Goal: Transaction & Acquisition: Purchase product/service

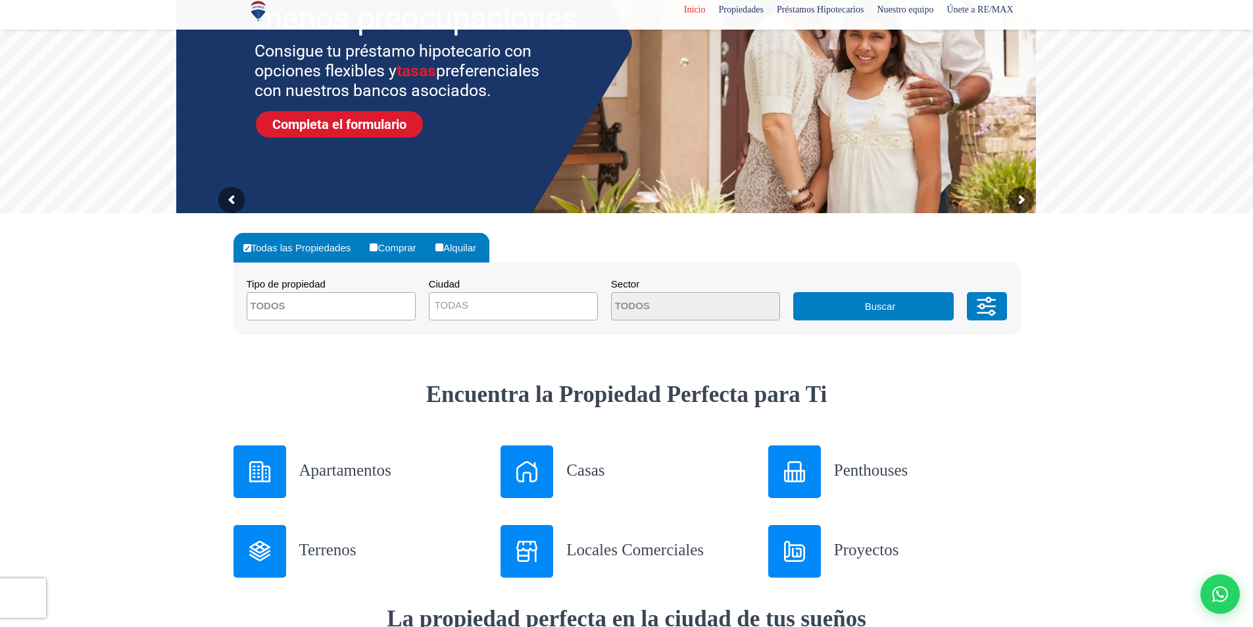
scroll to position [197, 0]
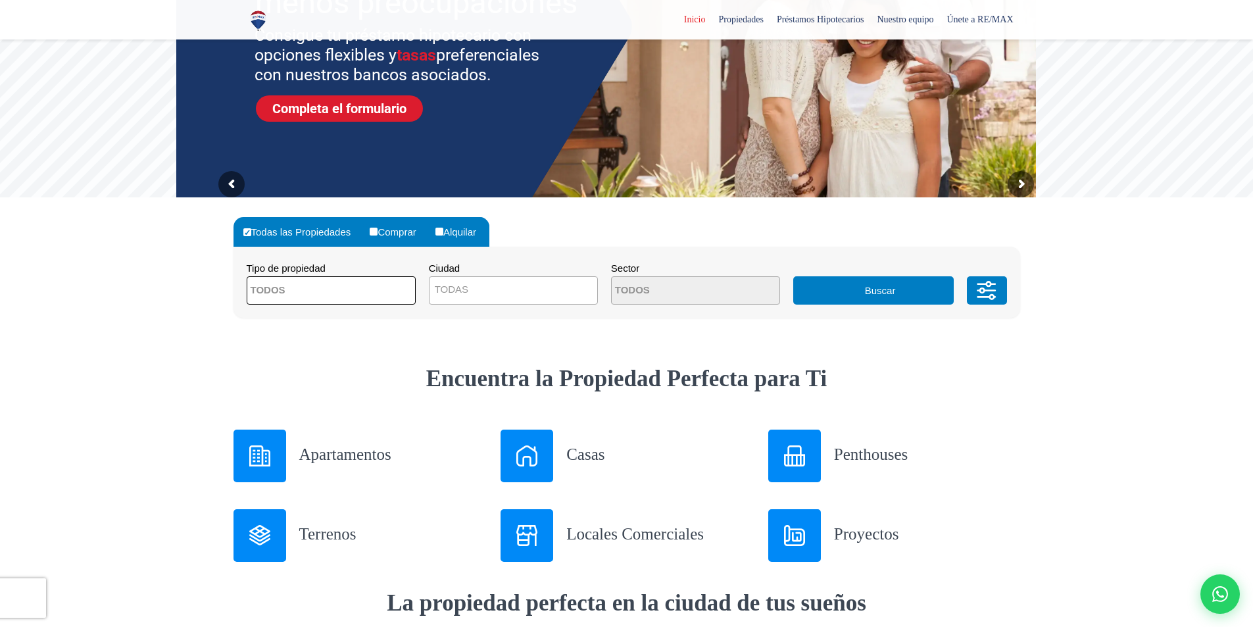
click at [319, 282] on textarea "Search" at bounding box center [311, 291] width 128 height 28
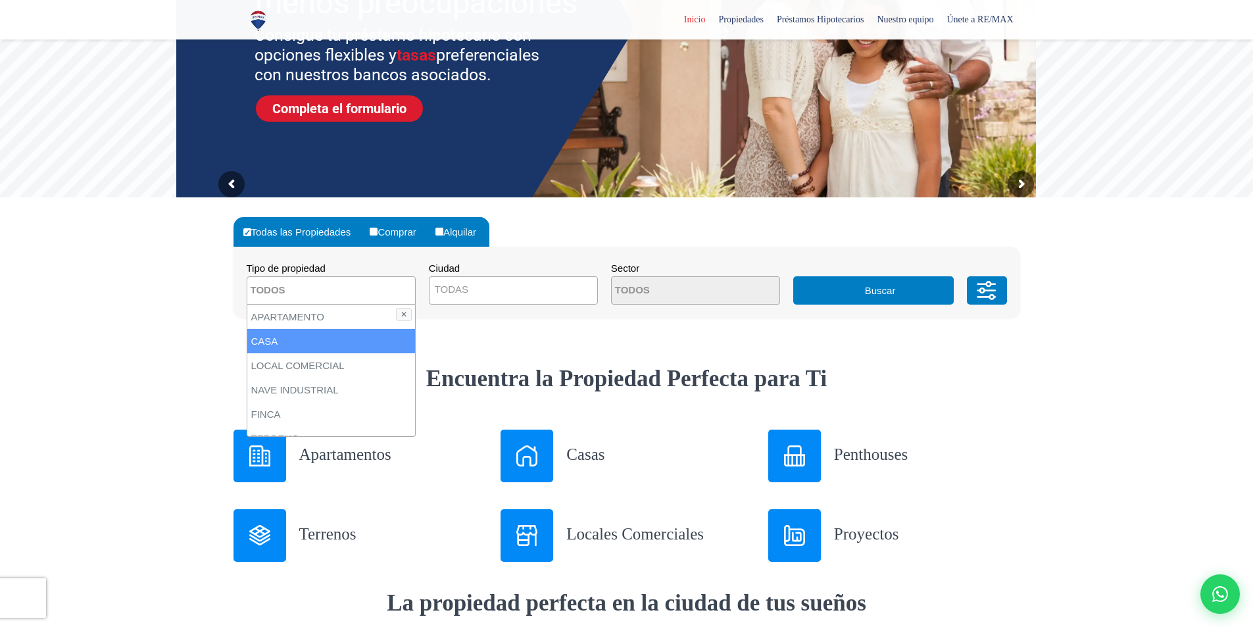
click at [317, 348] on li "CASA" at bounding box center [331, 341] width 168 height 24
select select "house"
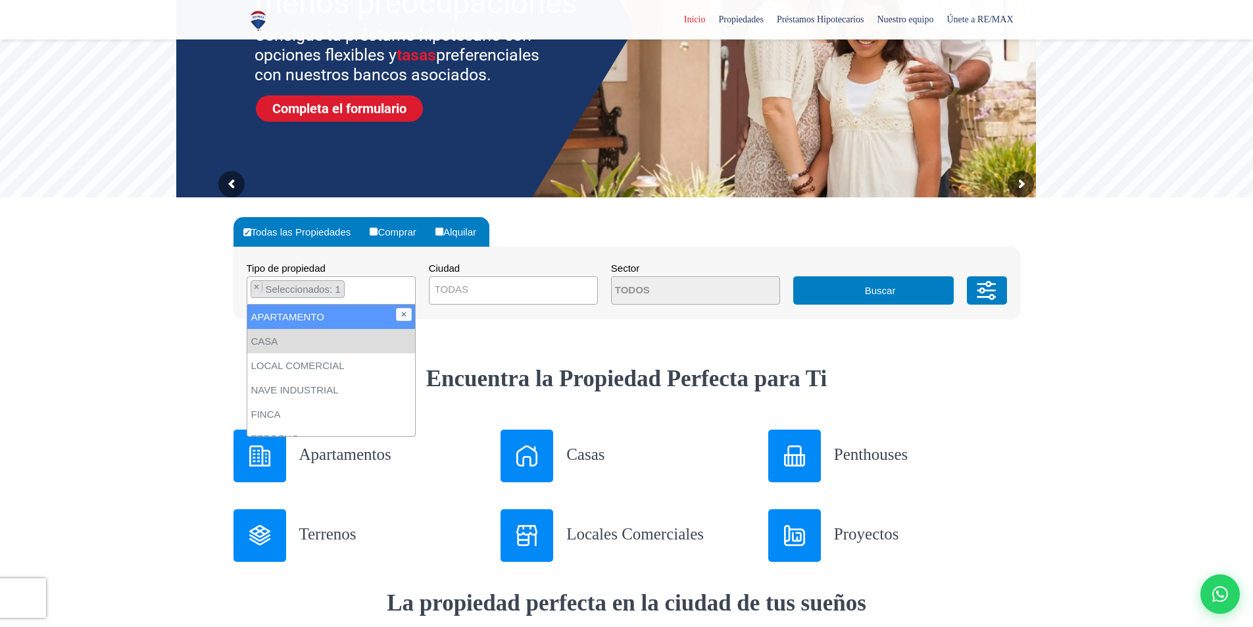
click at [485, 293] on span "TODAS" at bounding box center [513, 289] width 168 height 18
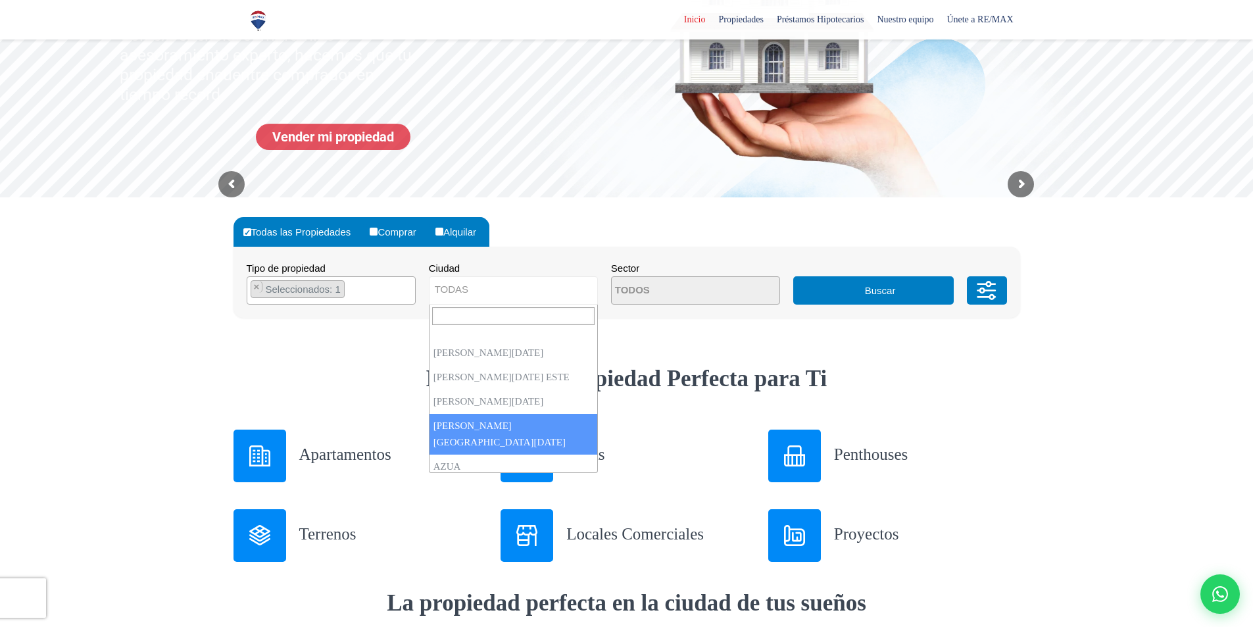
select select "150"
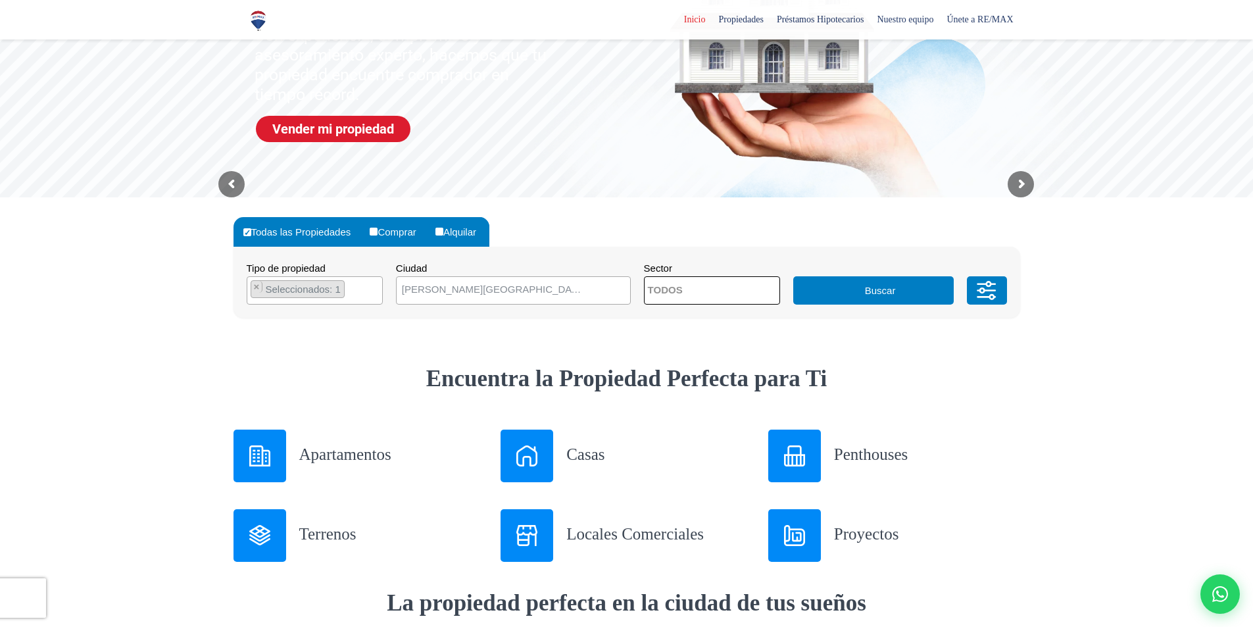
click at [678, 293] on textarea "Search" at bounding box center [708, 291] width 128 height 28
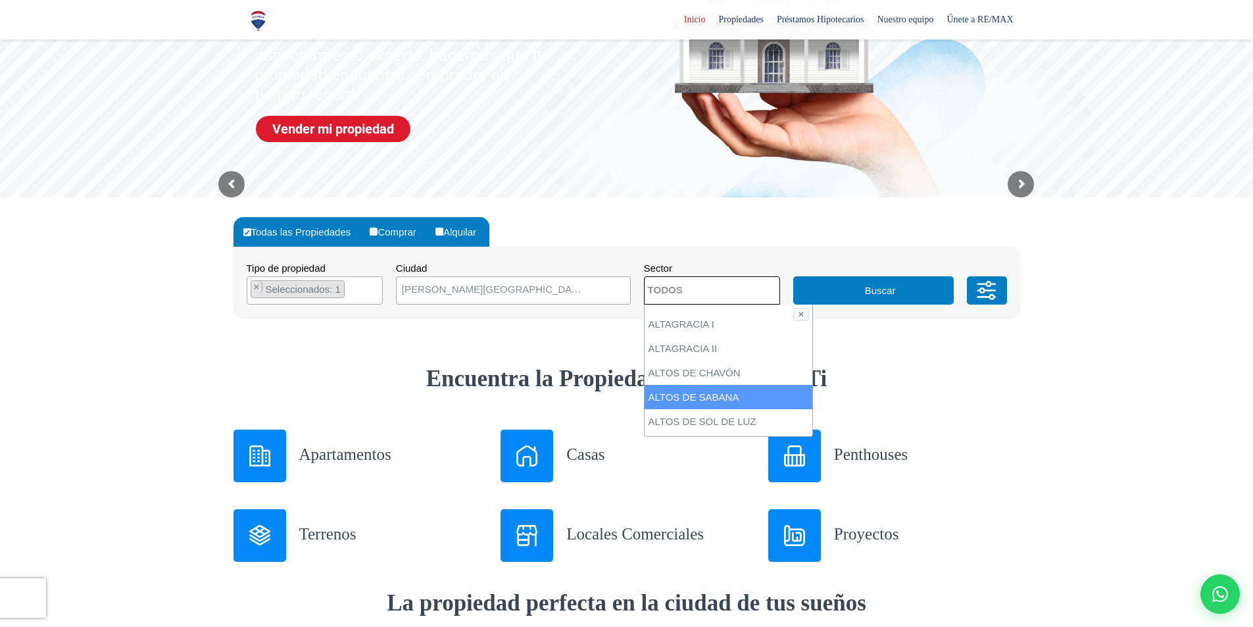
drag, startPoint x: 1004, startPoint y: 383, endPoint x: 957, endPoint y: 347, distance: 59.0
click at [1002, 383] on h2 "Encuentra la Propiedad Perfecta para Ti" at bounding box center [626, 379] width 786 height 30
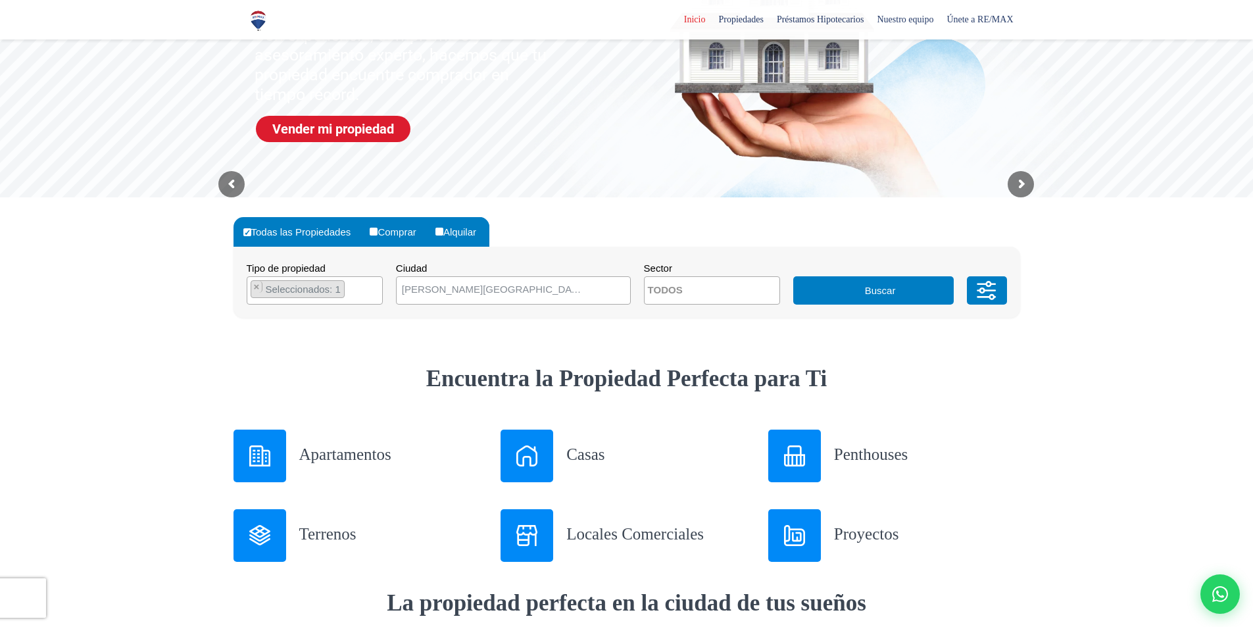
click at [900, 291] on button "Buscar" at bounding box center [873, 290] width 160 height 28
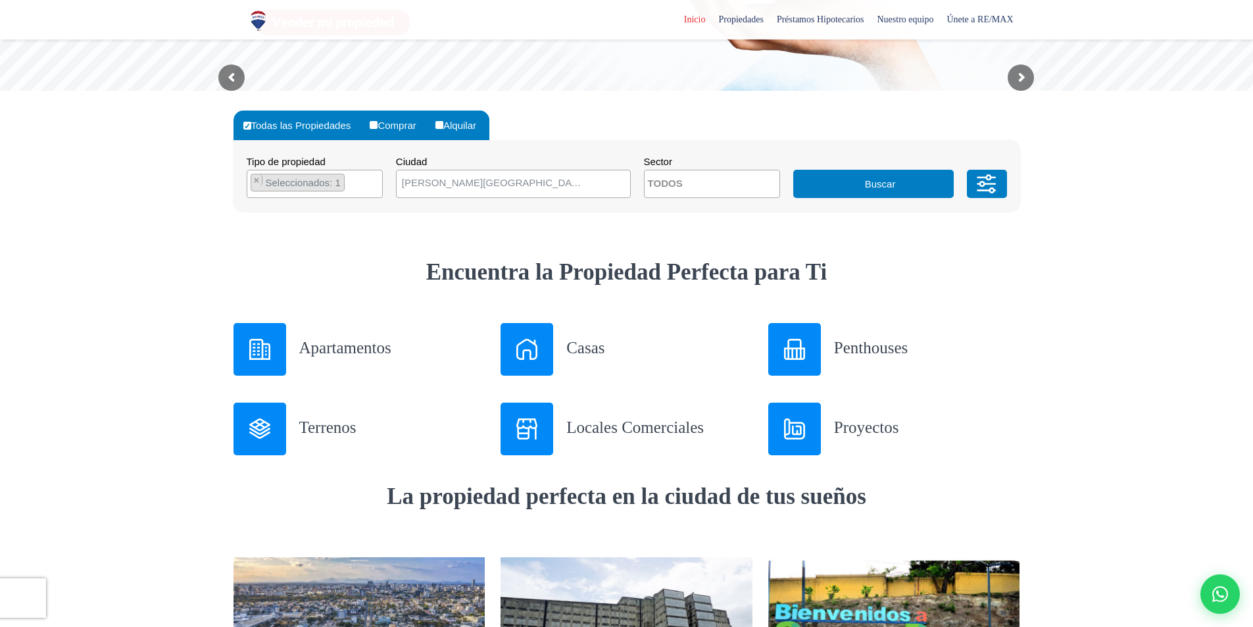
scroll to position [329, 0]
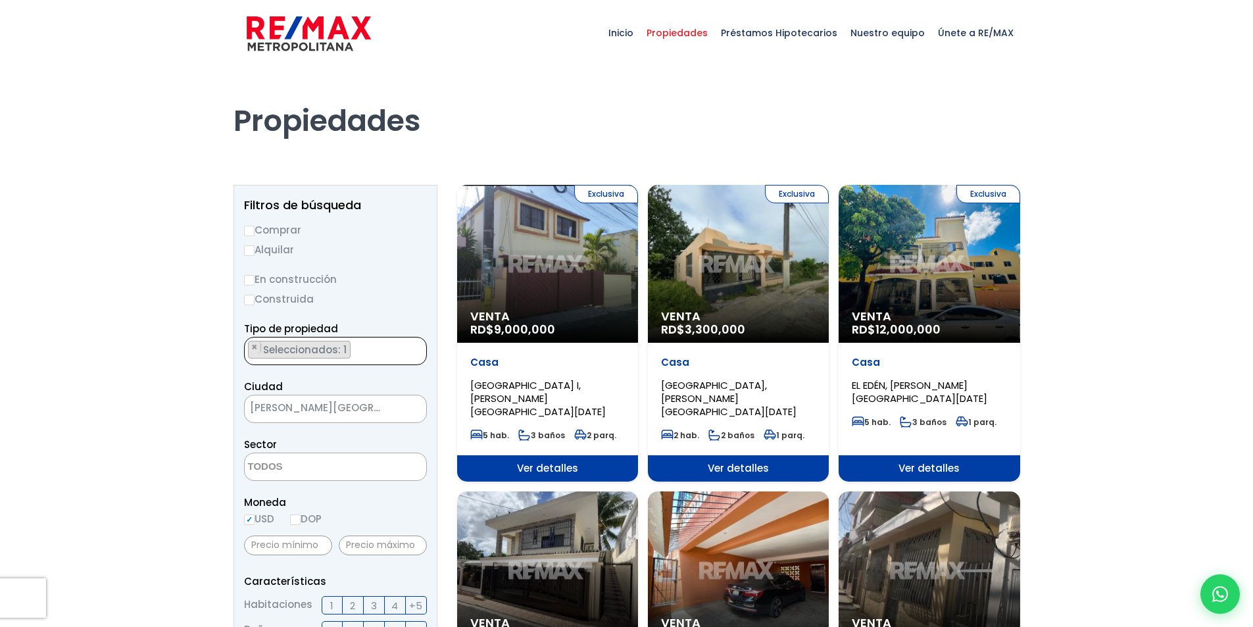
click at [368, 346] on ul "× Seleccionados: 1" at bounding box center [327, 351] width 165 height 28
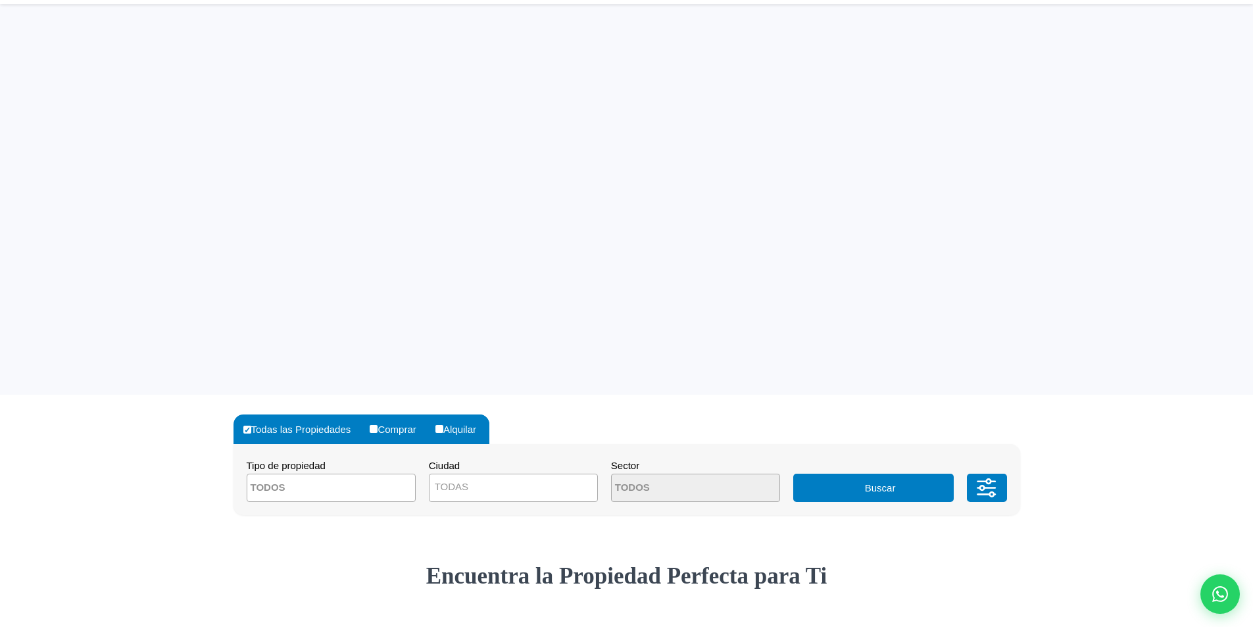
select select "house"
select select "150"
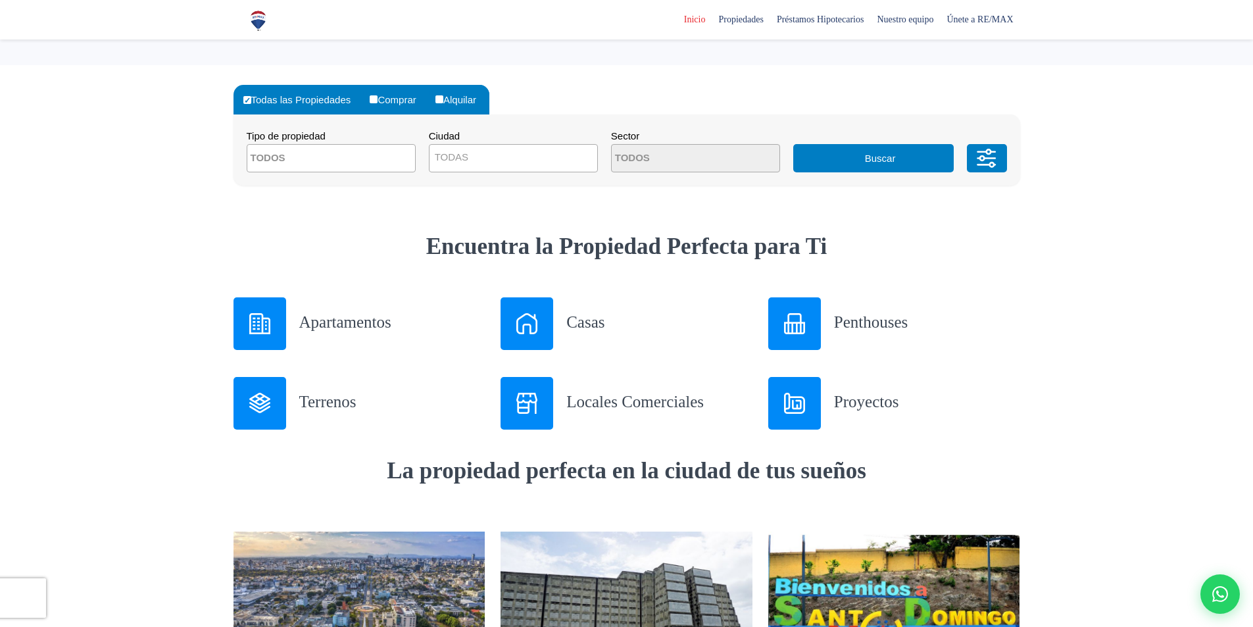
scroll to position [329, 0]
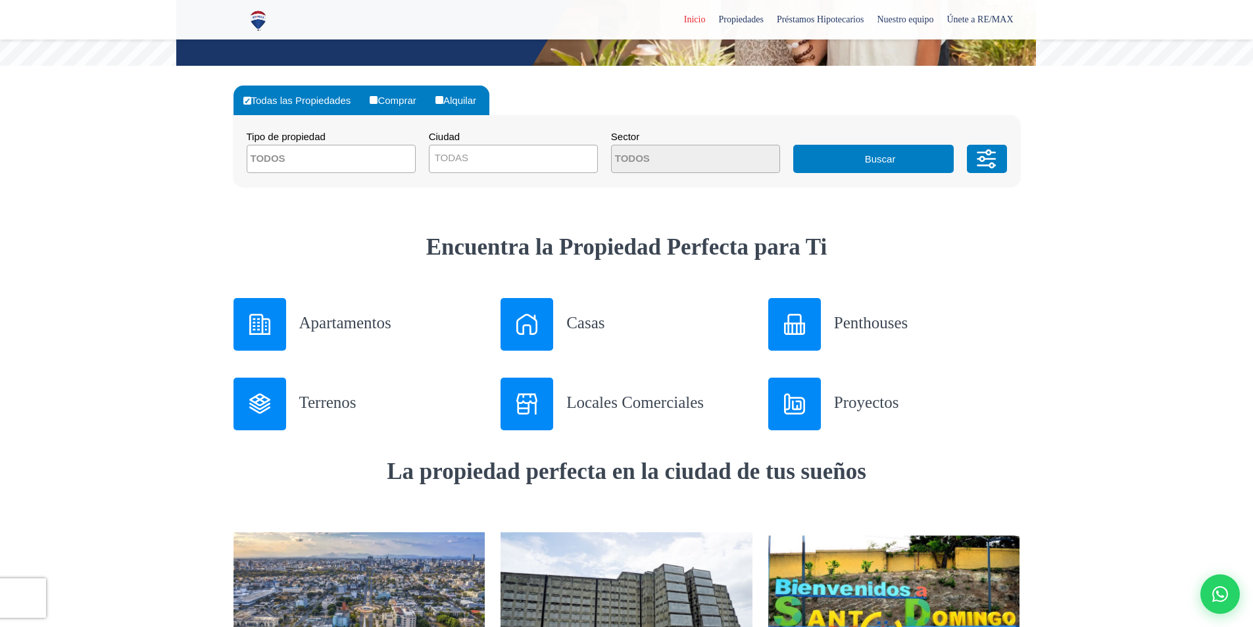
click at [259, 325] on img at bounding box center [259, 324] width 21 height 21
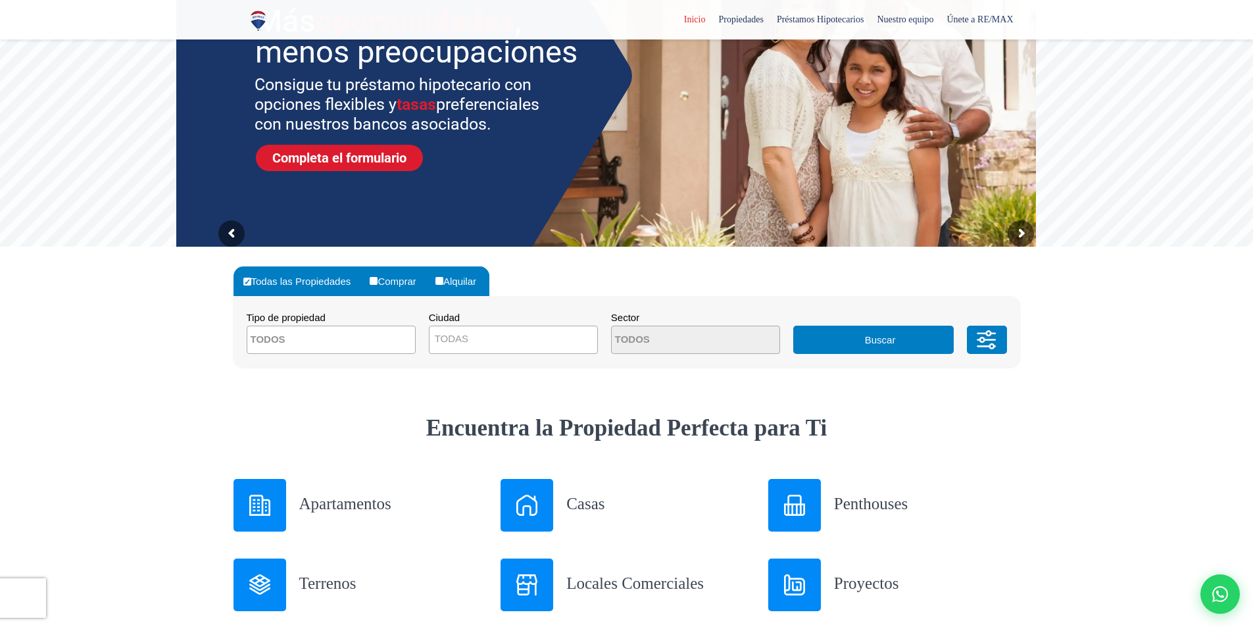
scroll to position [197, 0]
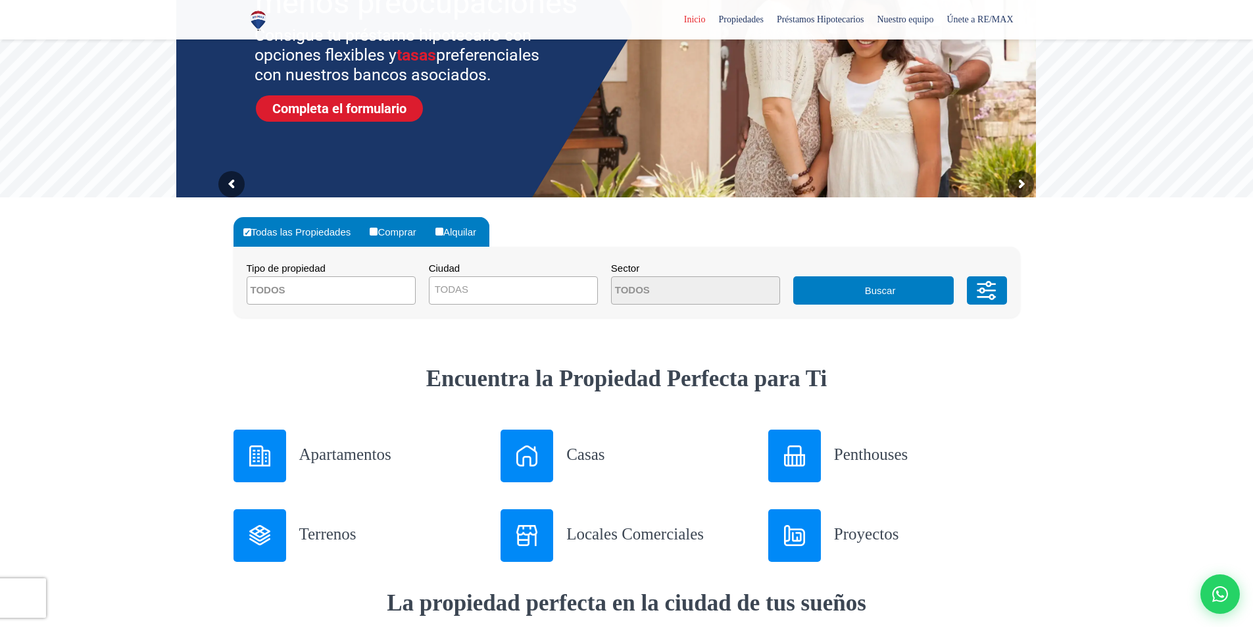
click at [377, 231] on input "Comprar" at bounding box center [374, 231] width 8 height 8
radio input "true"
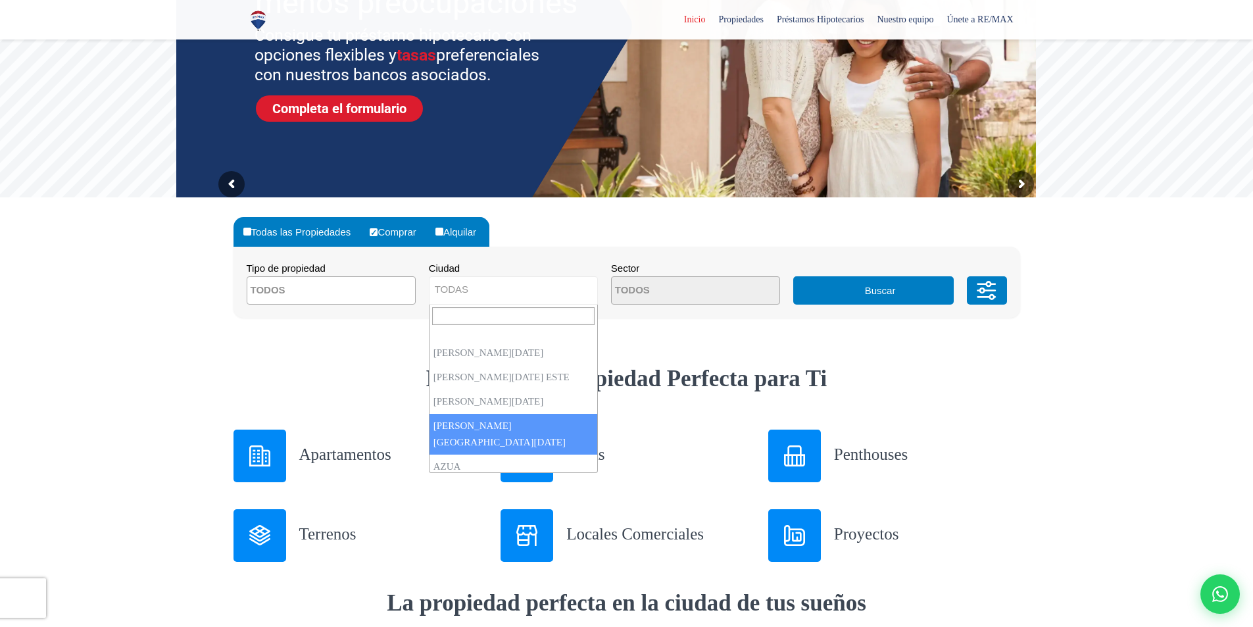
click at [474, 293] on span "TODAS" at bounding box center [513, 289] width 168 height 18
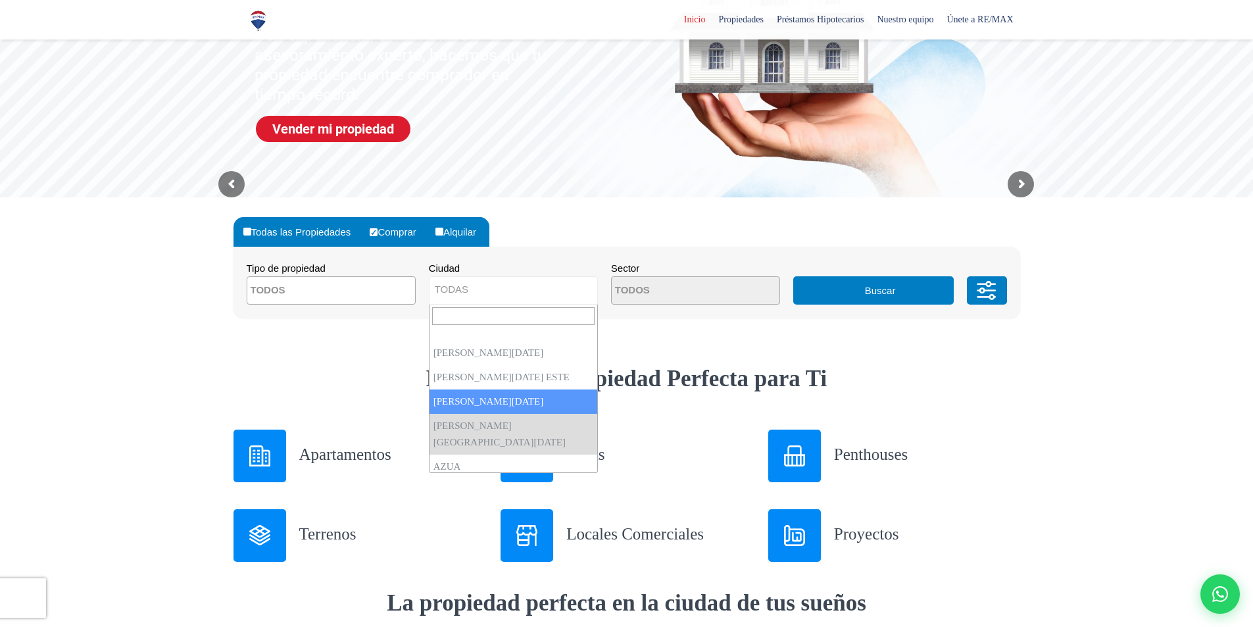
select select "149"
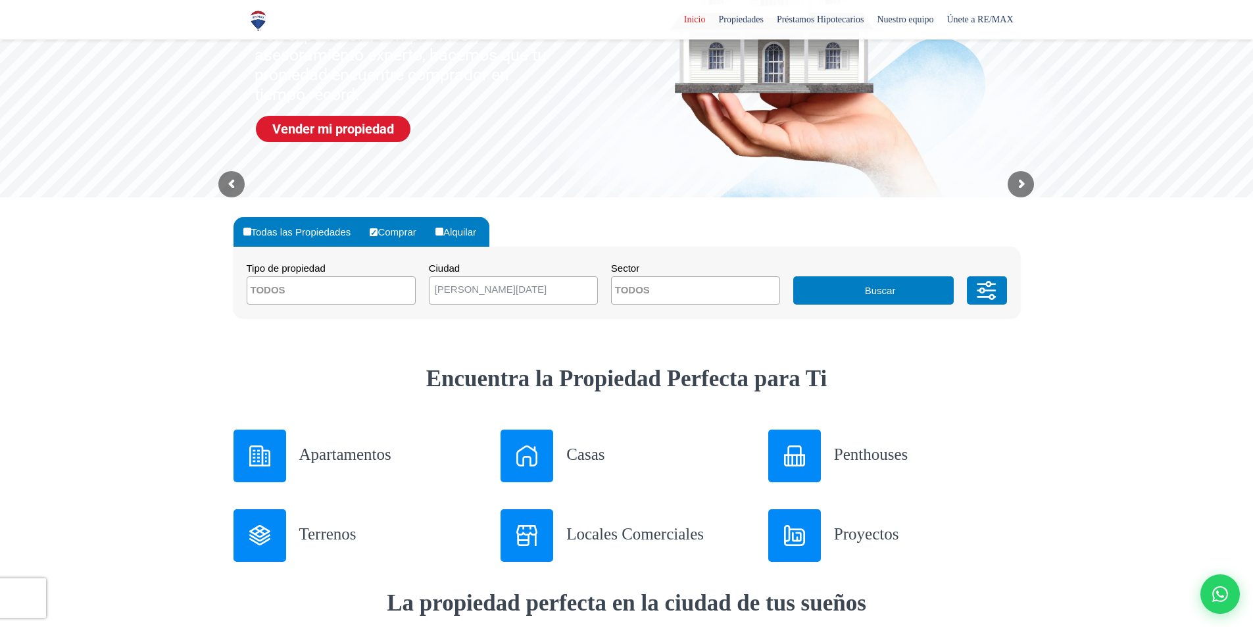
click at [281, 459] on div at bounding box center [259, 455] width 53 height 53
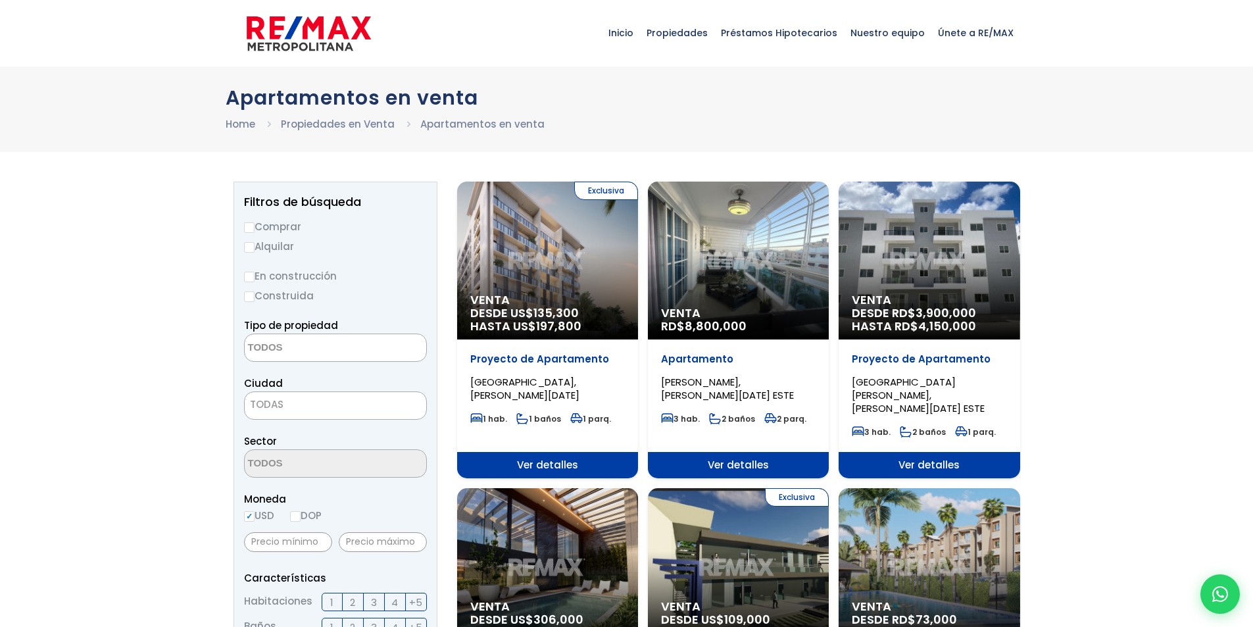
select select
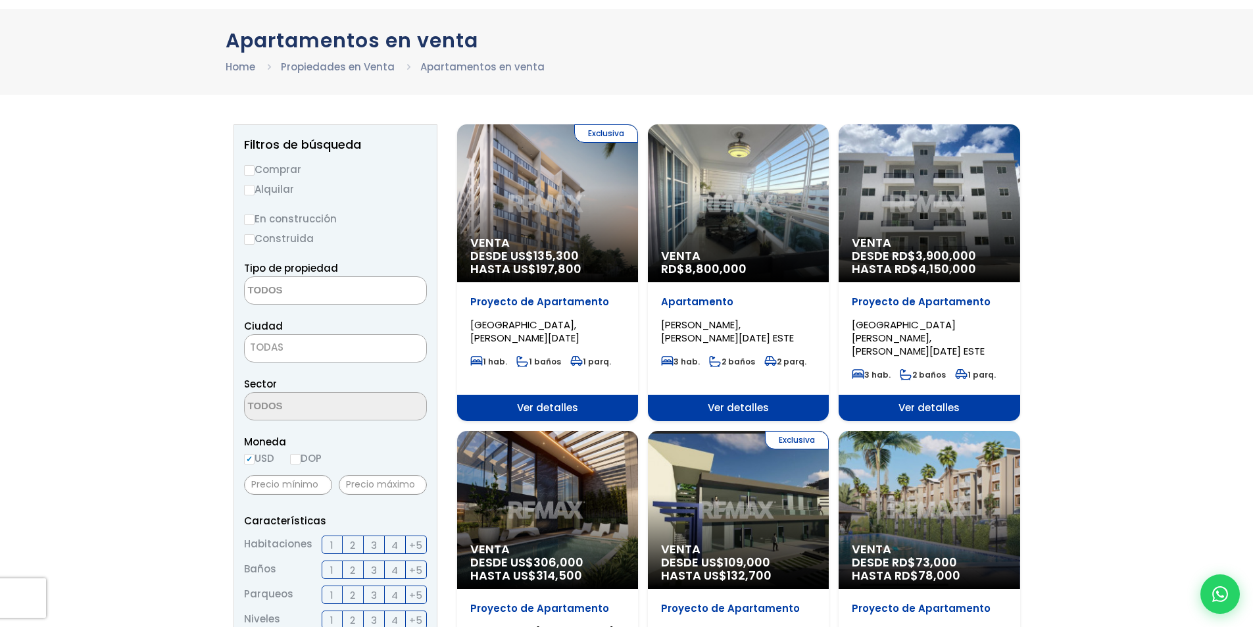
scroll to position [66, 0]
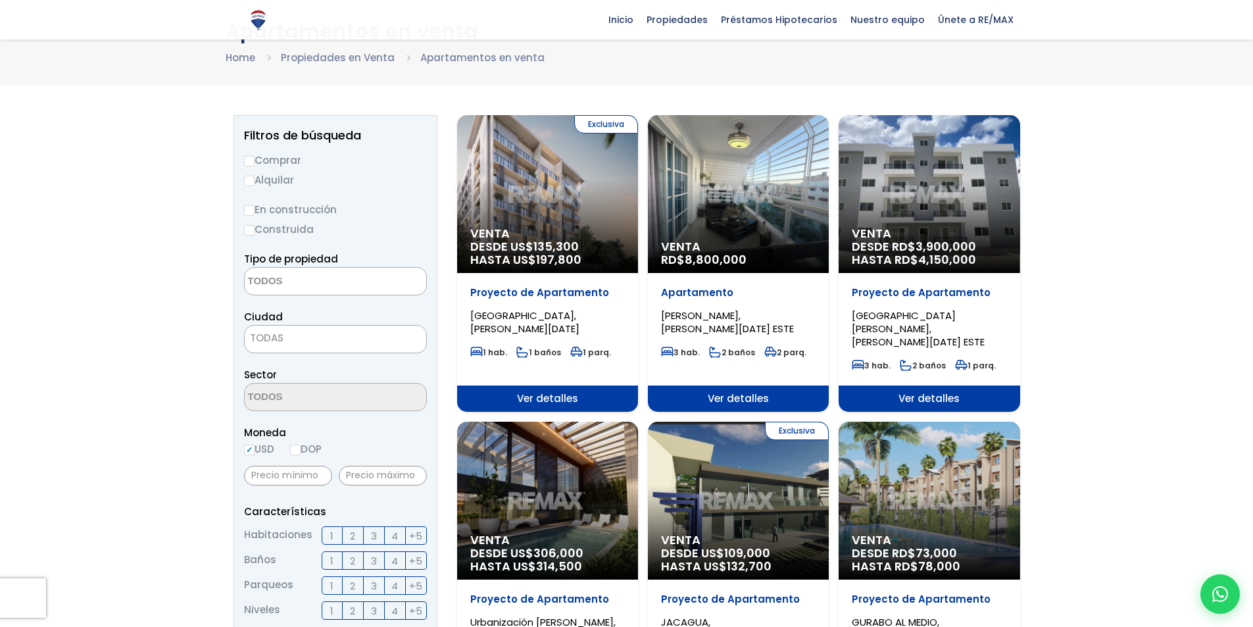
click at [249, 209] on input "En construcción" at bounding box center [249, 210] width 11 height 11
radio input "true"
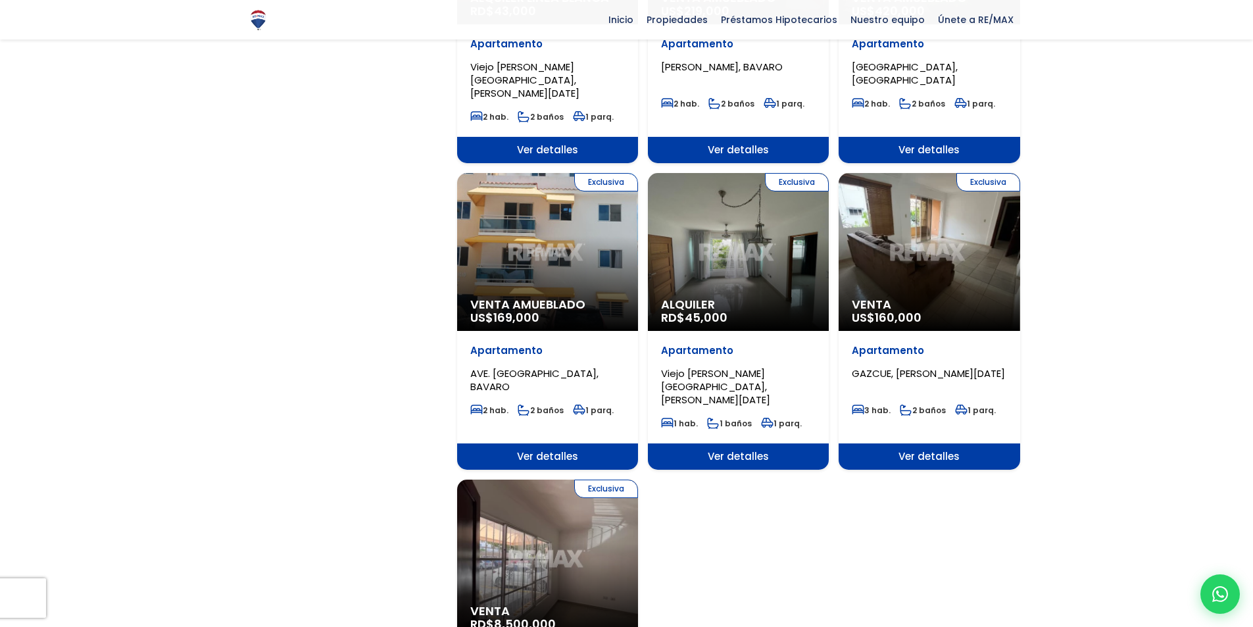
scroll to position [1315, 0]
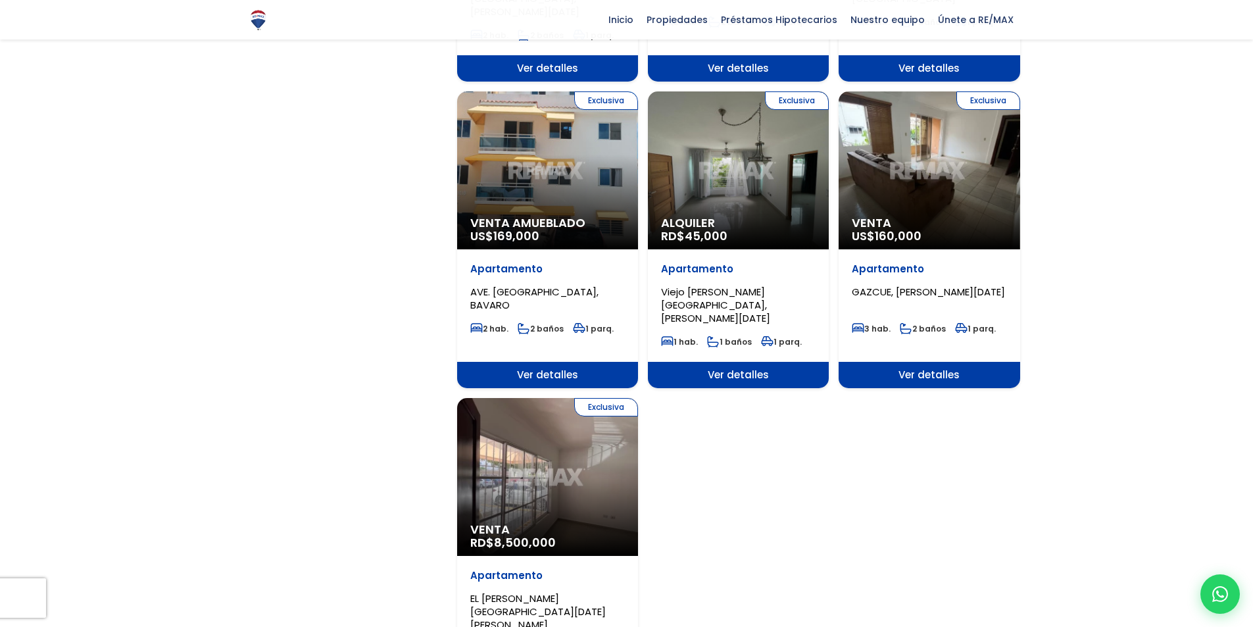
click at [936, 262] on p "Apartamento" at bounding box center [928, 268] width 155 height 13
click at [929, 216] on span "Venta" at bounding box center [928, 222] width 155 height 13
click at [884, 157] on div "Exclusiva Venta US$ 160,000" at bounding box center [928, 170] width 181 height 158
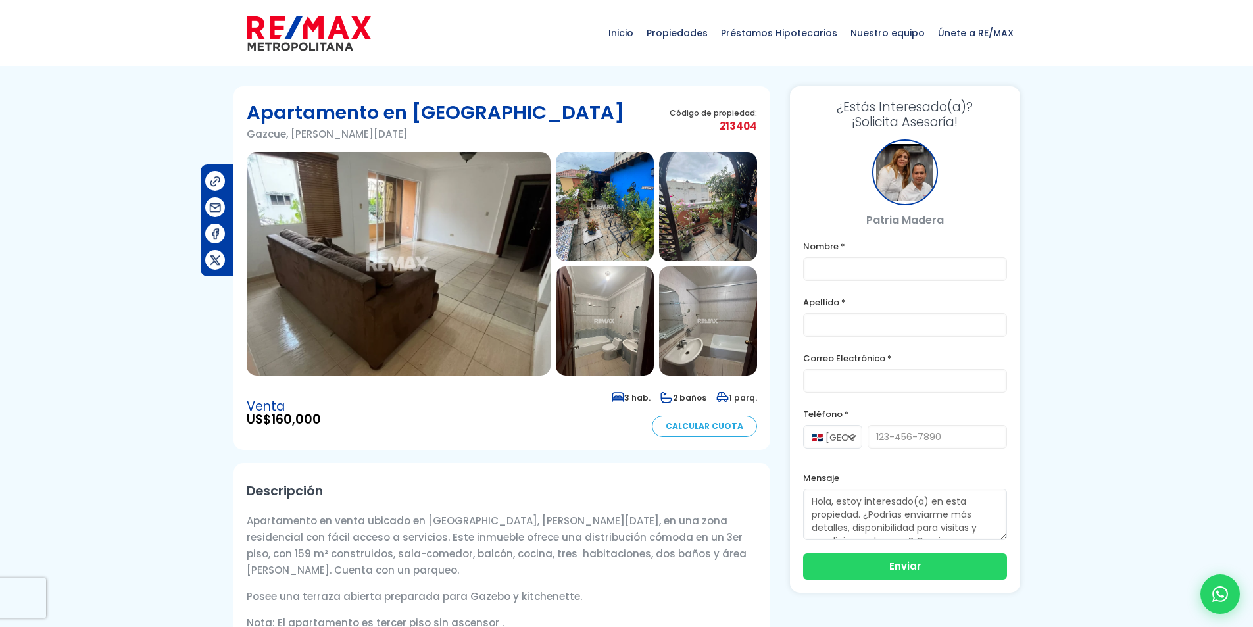
click at [331, 253] on img at bounding box center [399, 264] width 304 height 224
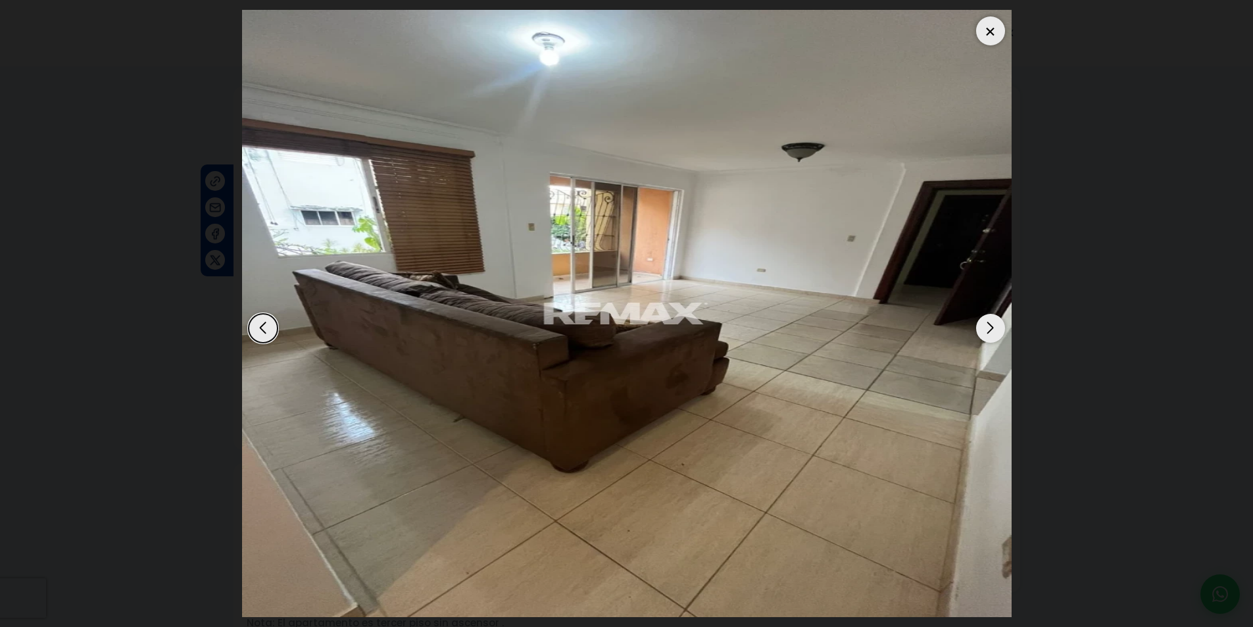
click at [994, 324] on div "Next slide" at bounding box center [990, 328] width 29 height 29
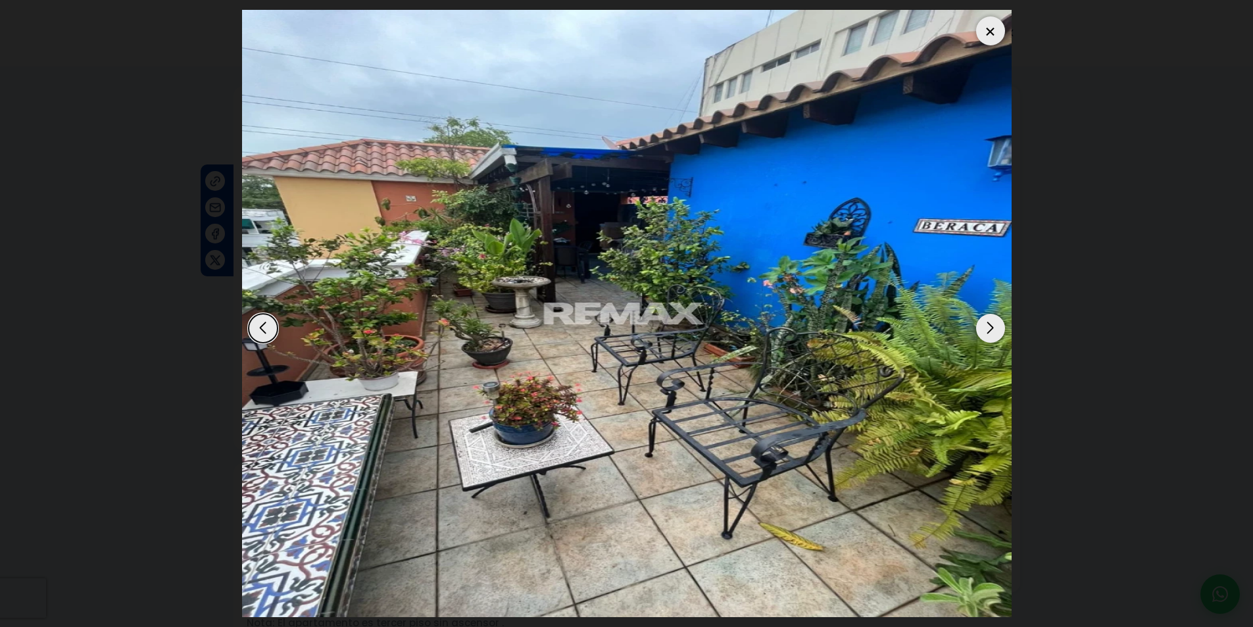
click at [994, 324] on div "Next slide" at bounding box center [990, 328] width 29 height 29
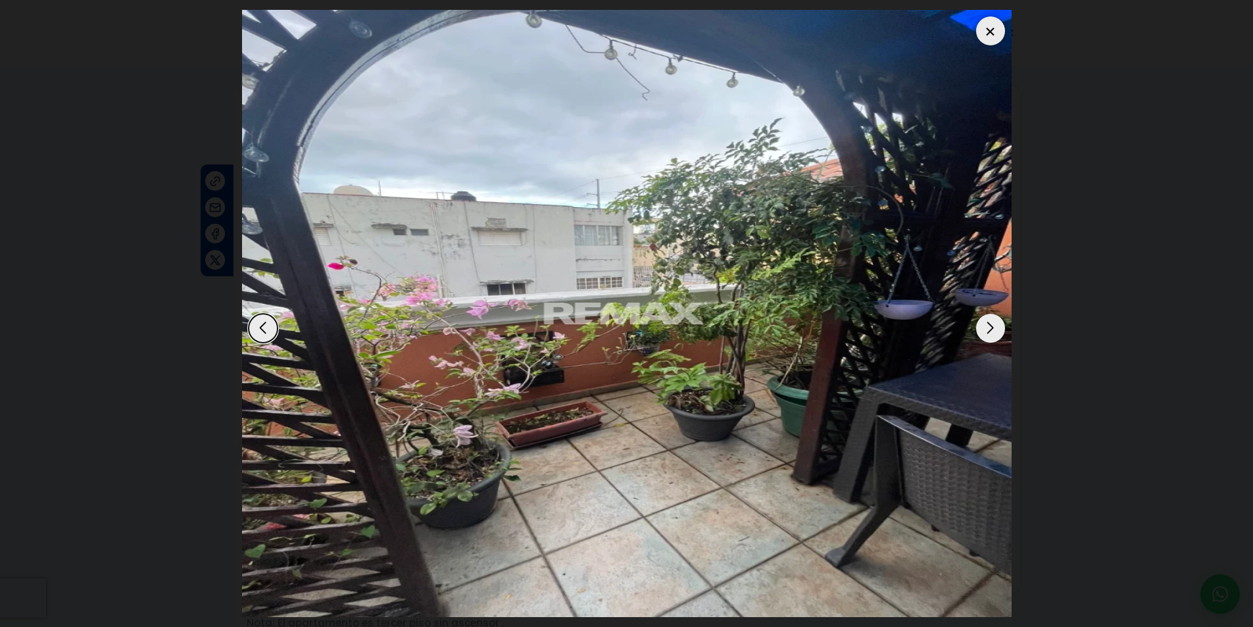
click at [994, 324] on div "Next slide" at bounding box center [990, 328] width 29 height 29
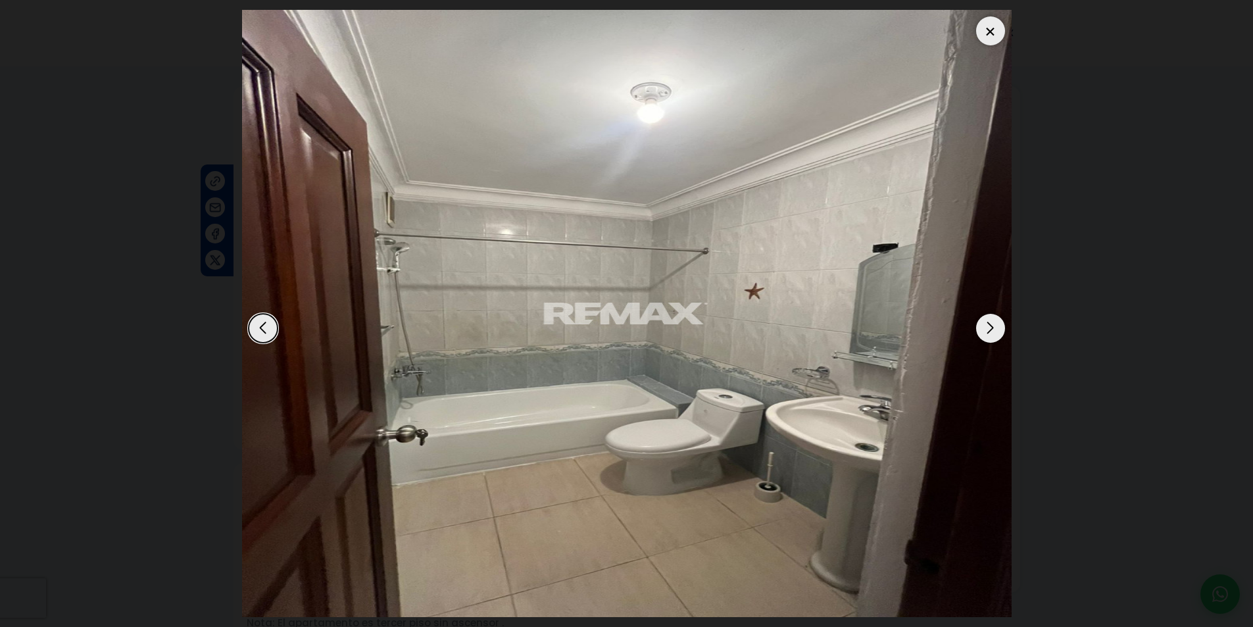
click at [994, 324] on div "Next slide" at bounding box center [990, 328] width 29 height 29
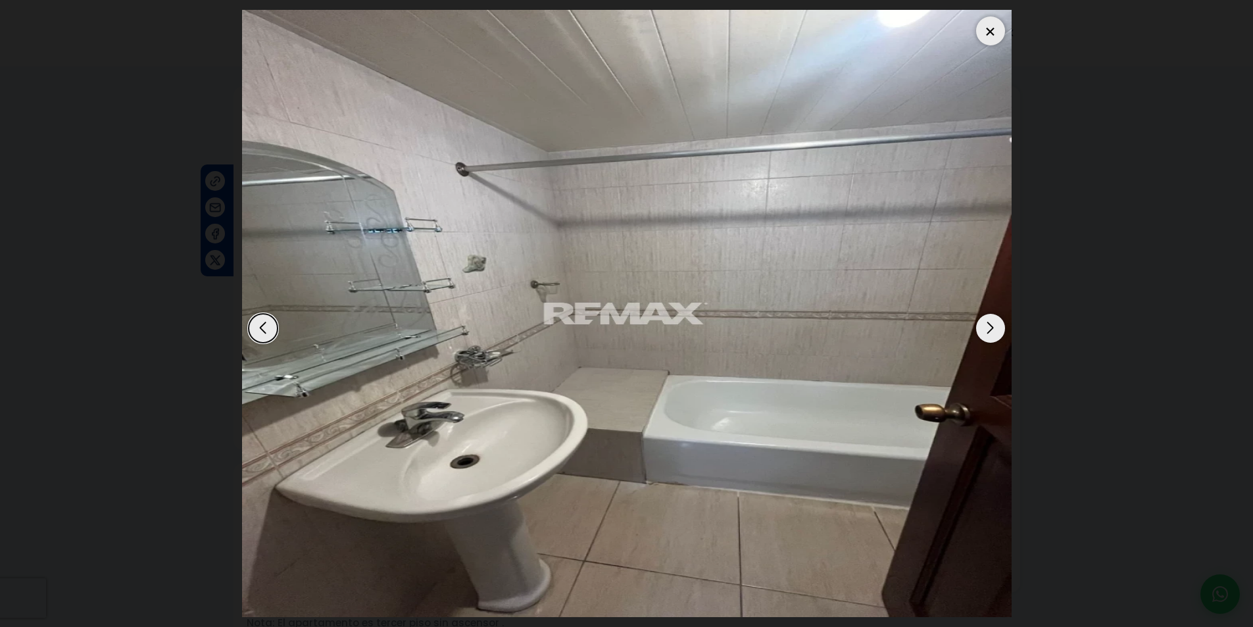
click at [994, 324] on div "Next slide" at bounding box center [990, 328] width 29 height 29
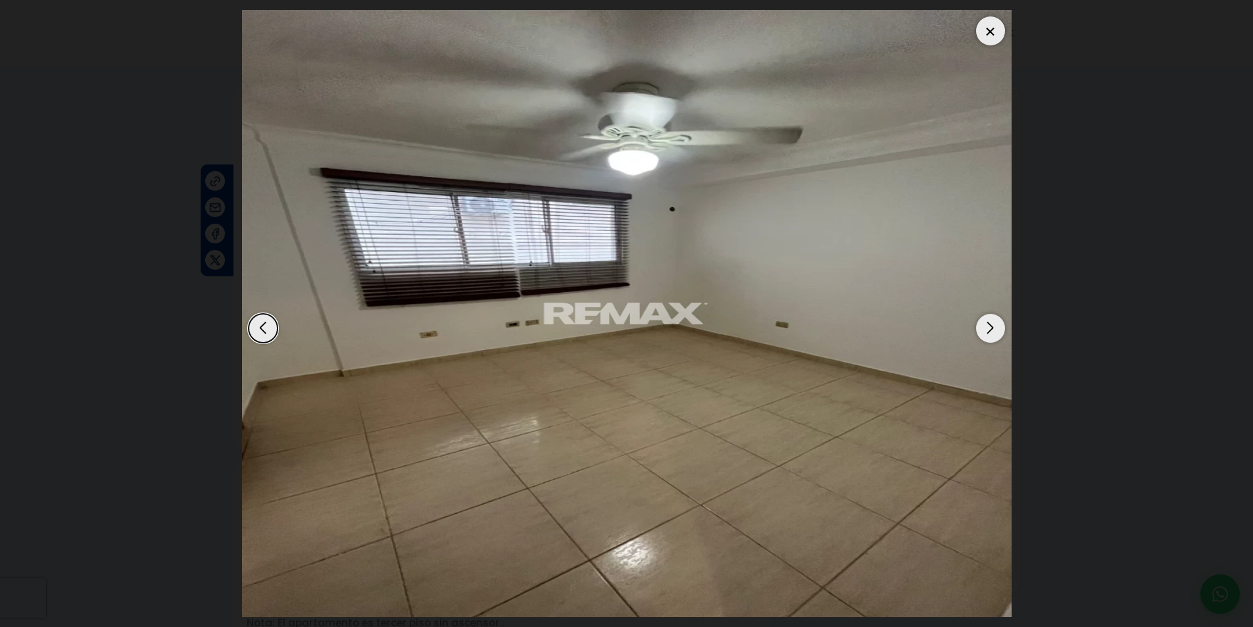
click at [994, 324] on div "Next slide" at bounding box center [990, 328] width 29 height 29
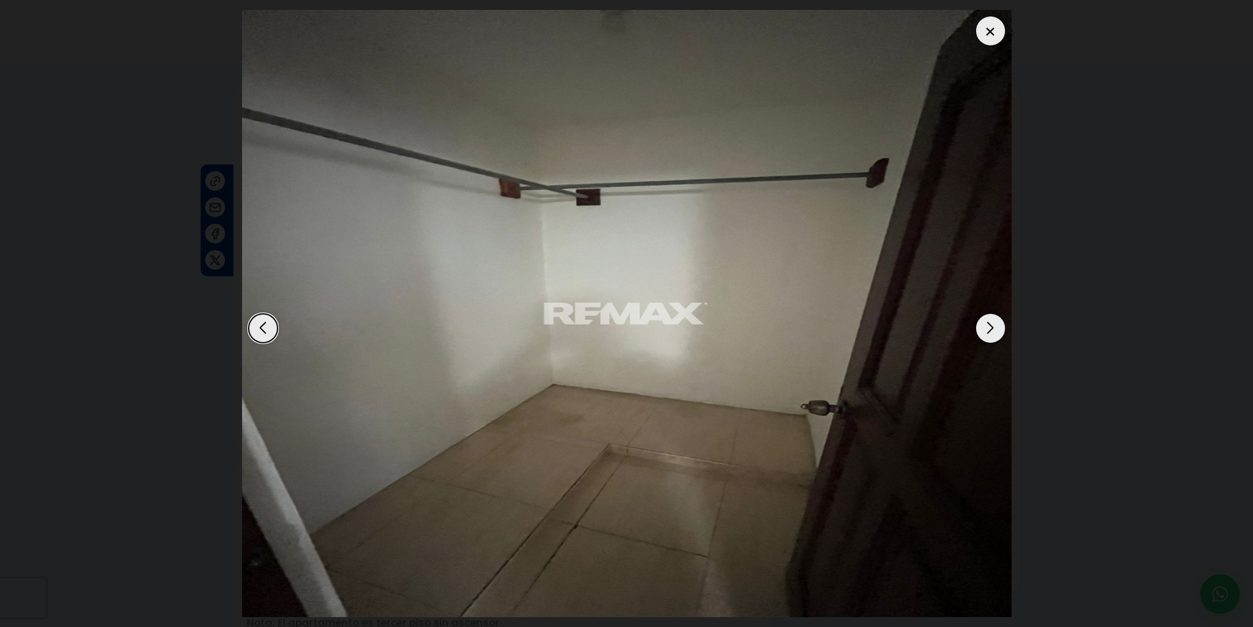
click at [994, 324] on div "Next slide" at bounding box center [990, 328] width 29 height 29
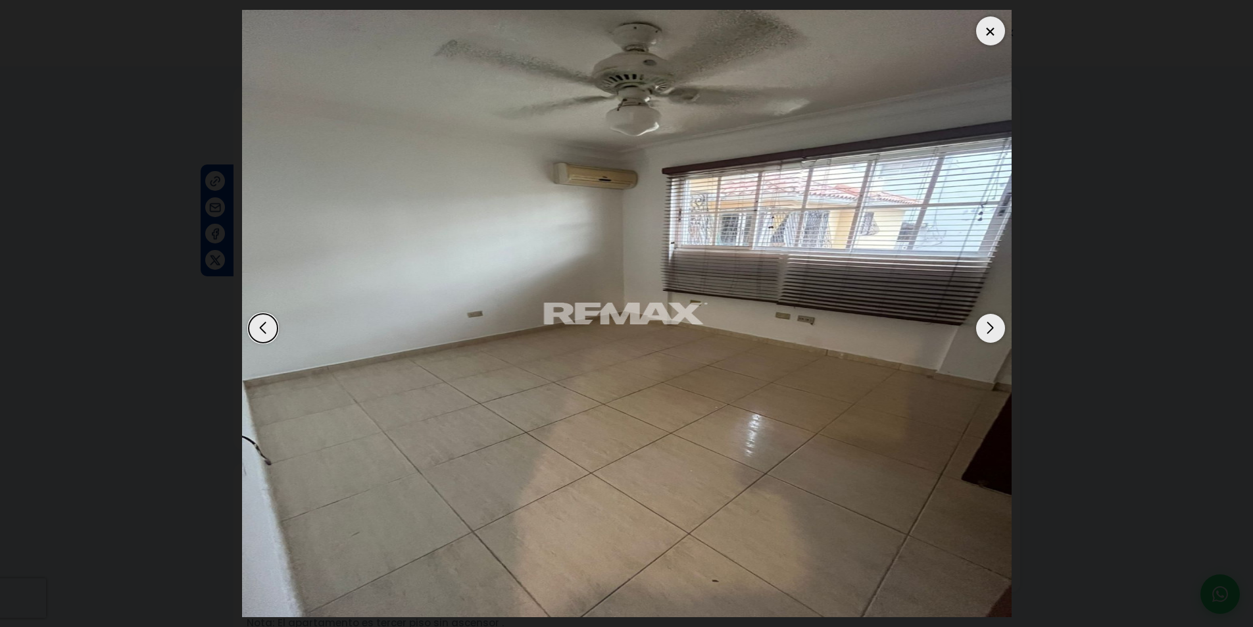
click at [994, 324] on div "Next slide" at bounding box center [990, 328] width 29 height 29
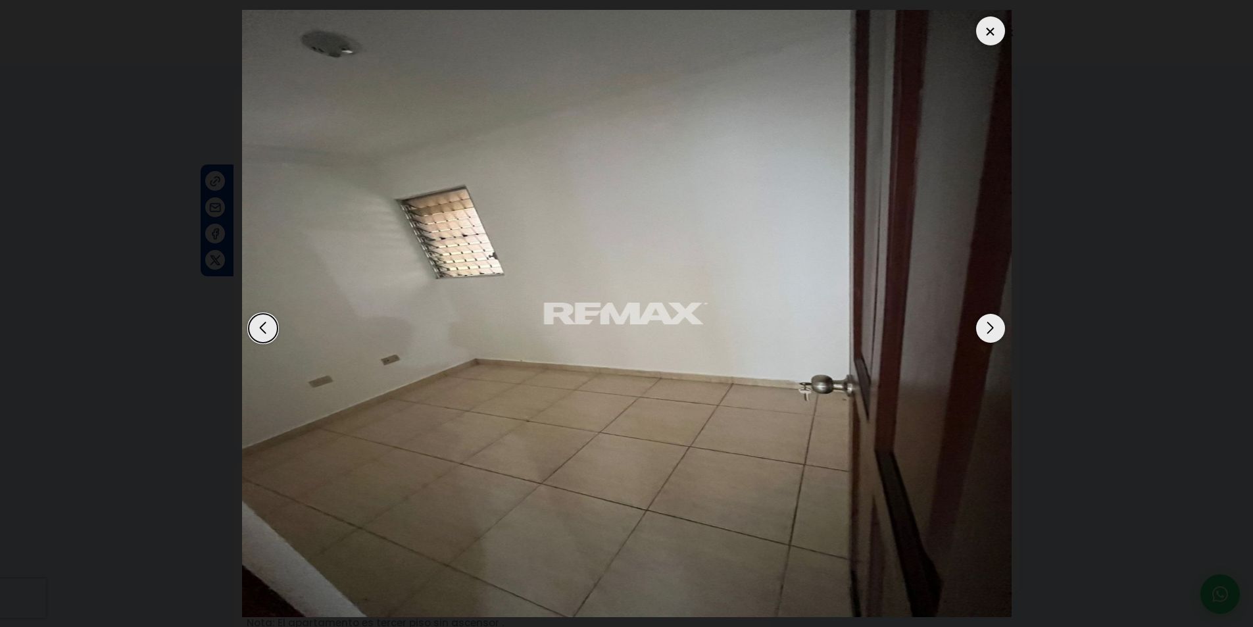
click at [994, 324] on div "Next slide" at bounding box center [990, 328] width 29 height 29
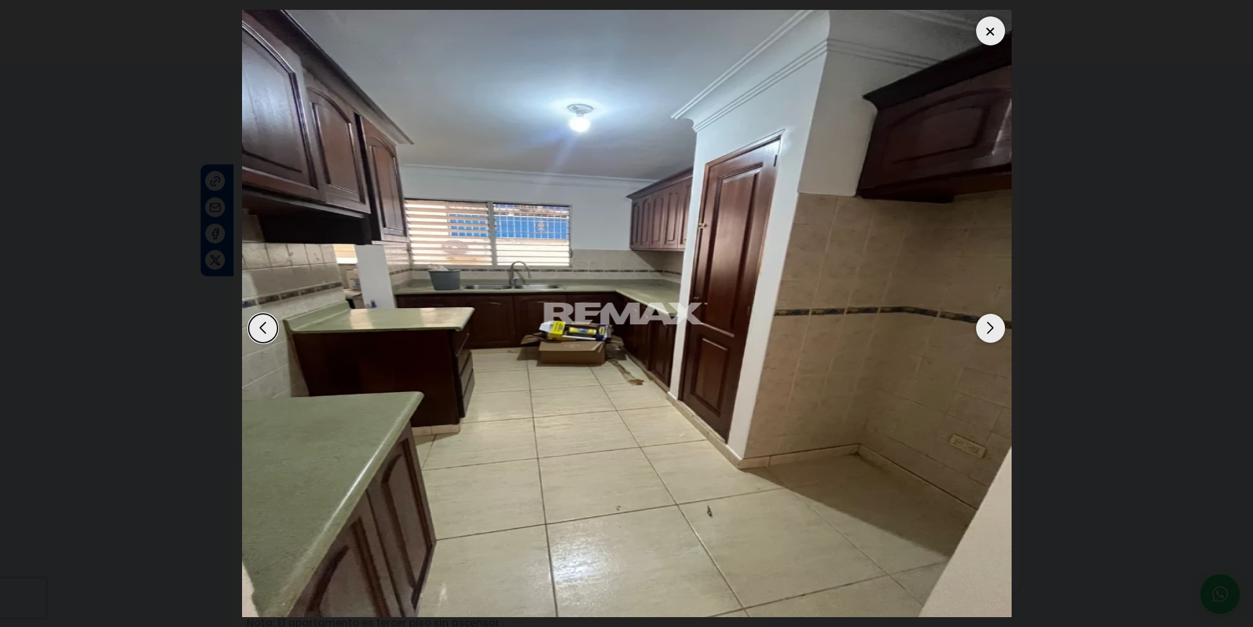
click at [994, 324] on div "Next slide" at bounding box center [990, 328] width 29 height 29
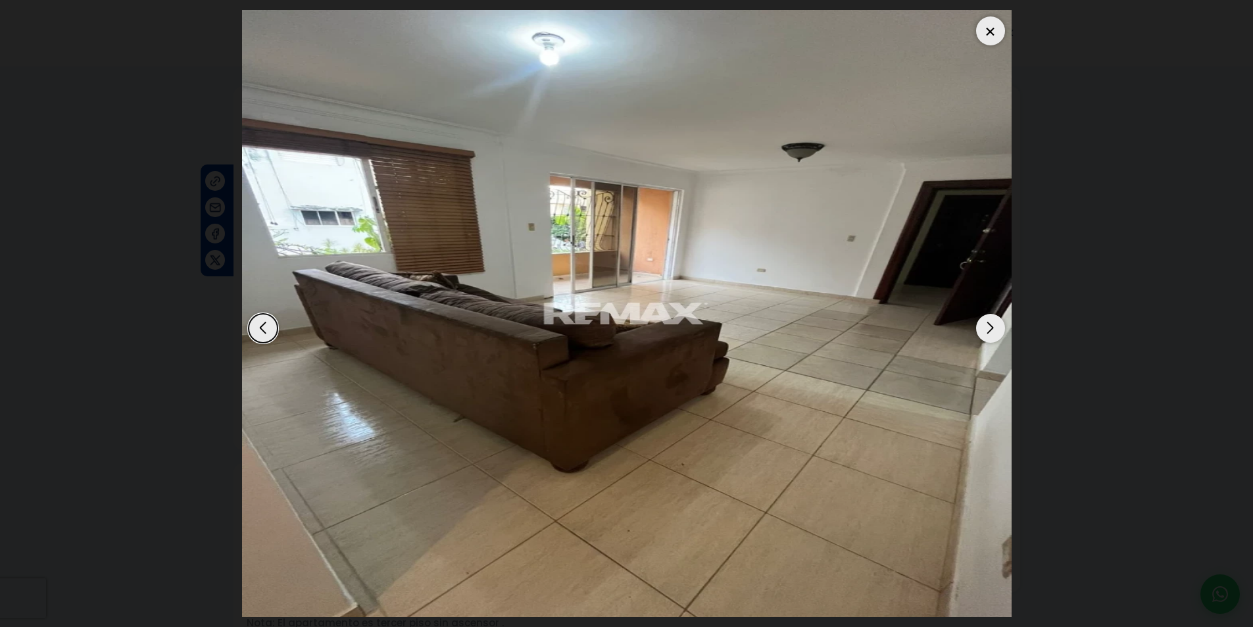
click at [994, 324] on div "Next slide" at bounding box center [990, 328] width 29 height 29
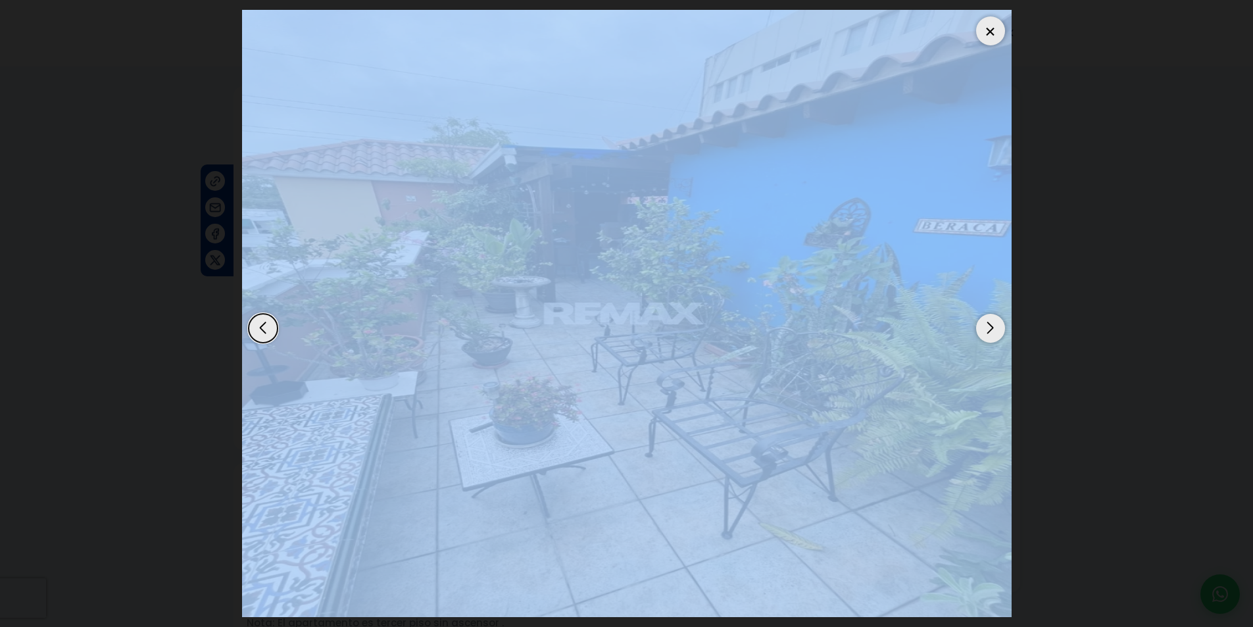
click at [994, 324] on div "Next slide" at bounding box center [990, 328] width 29 height 29
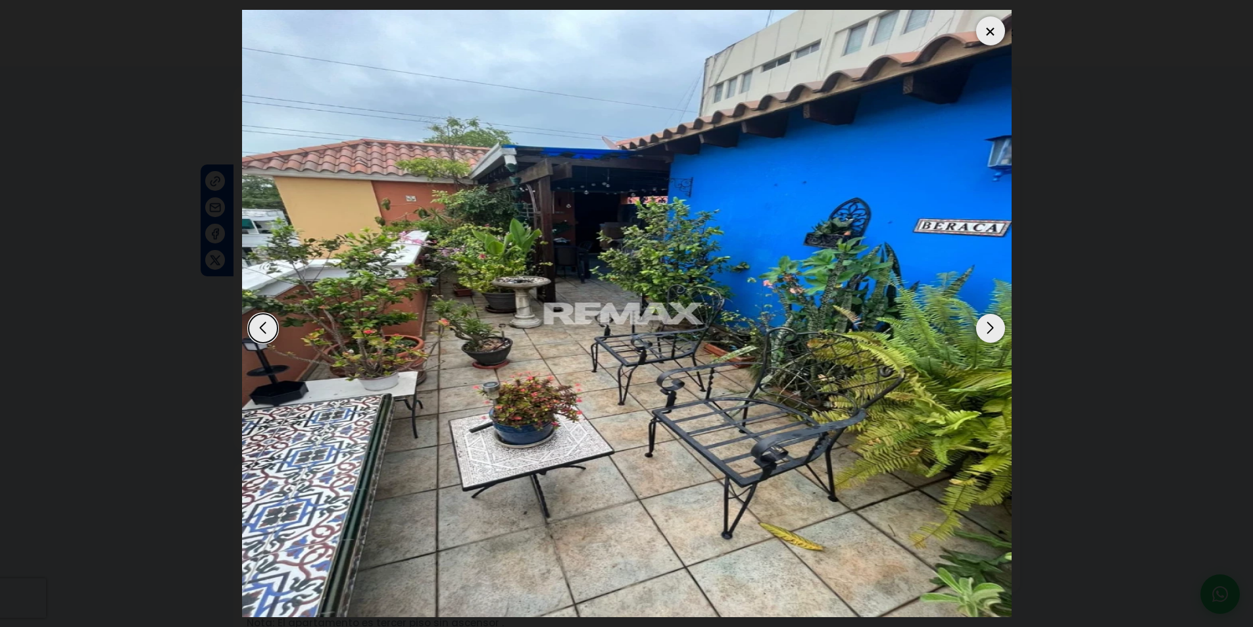
click at [1021, 308] on dialog at bounding box center [626, 313] width 789 height 627
click at [978, 34] on div at bounding box center [990, 30] width 29 height 29
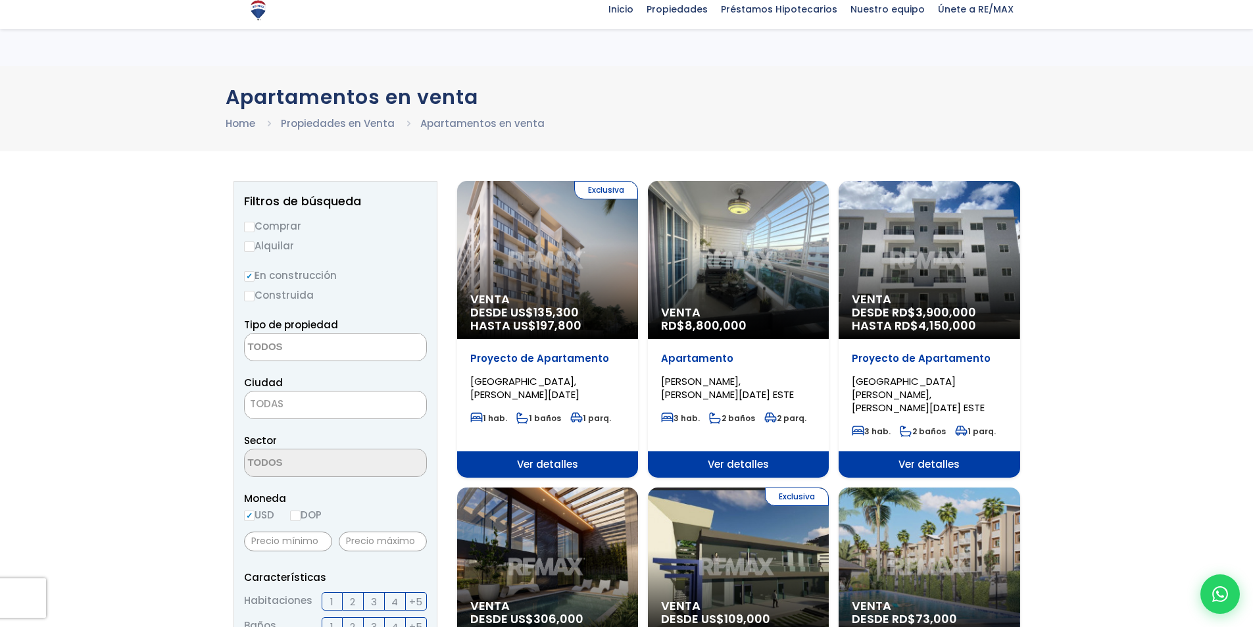
select select
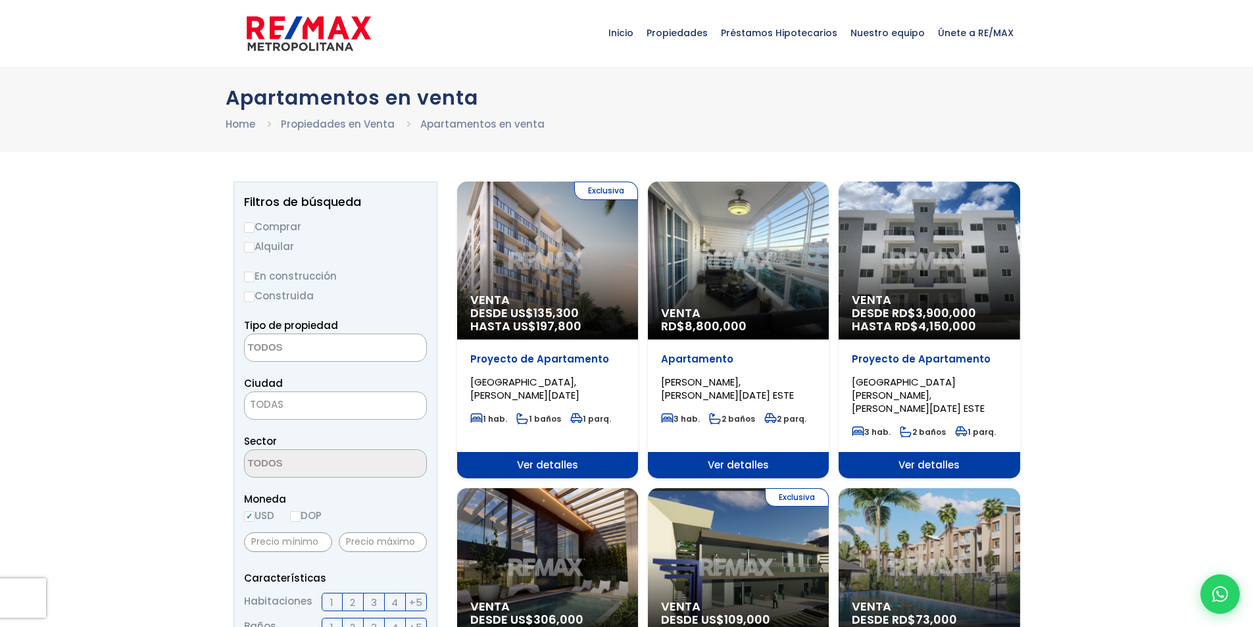
select select
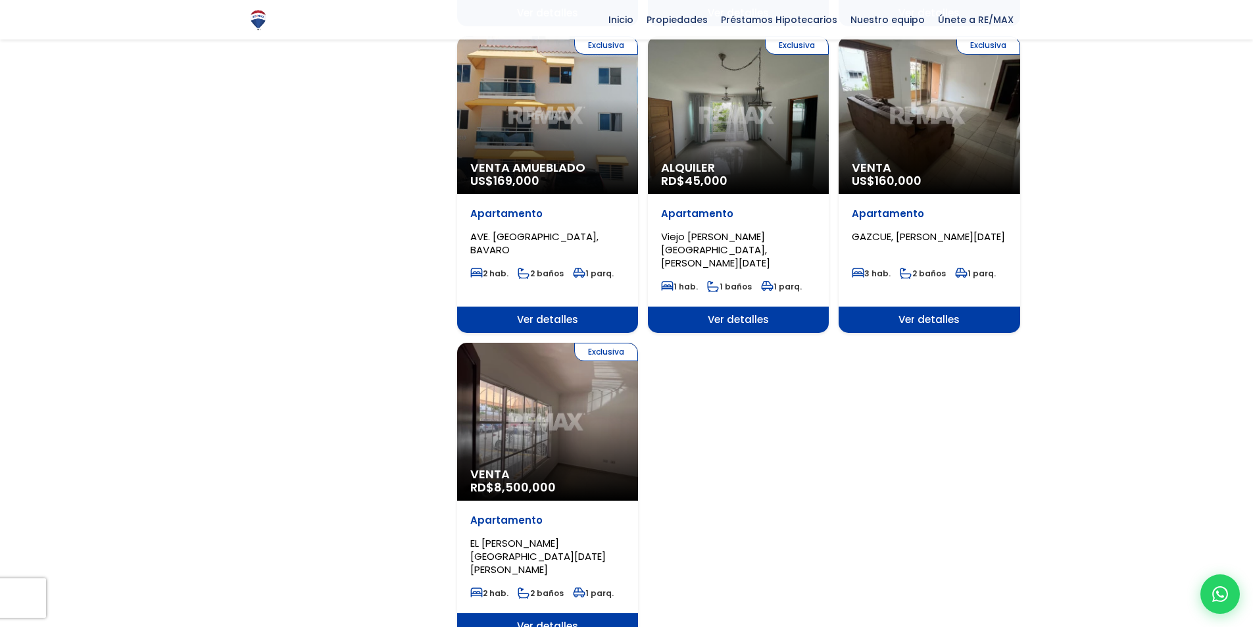
scroll to position [1381, 0]
